Goal: Information Seeking & Learning: Find specific fact

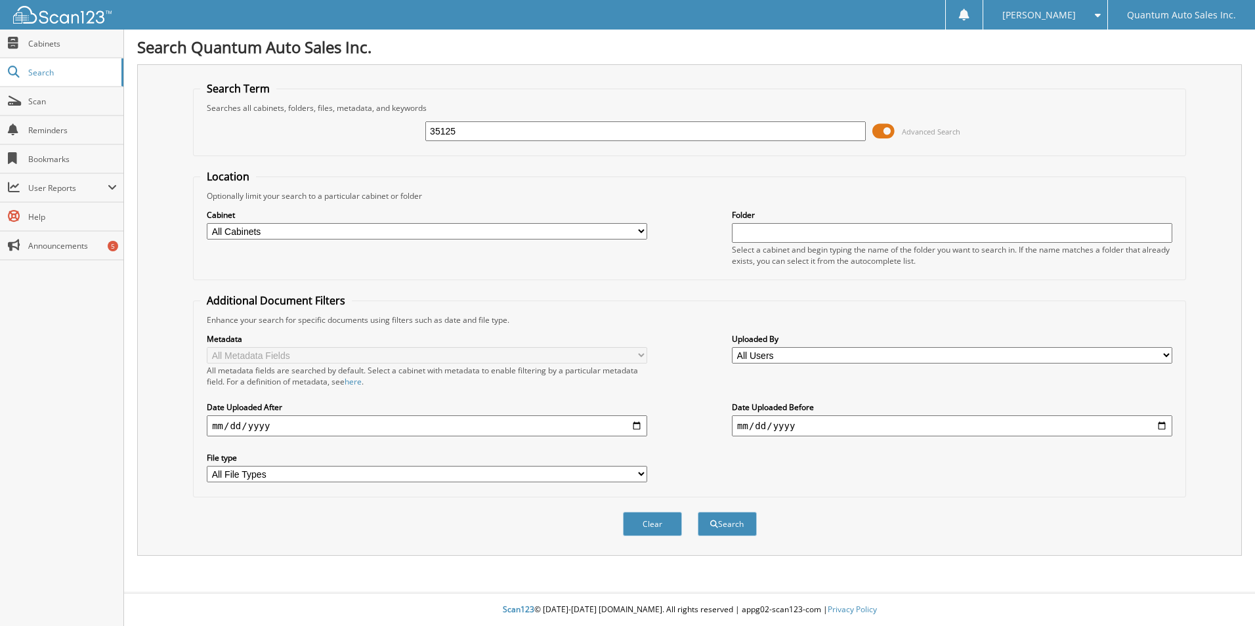
type input "35125"
click at [879, 129] on span at bounding box center [883, 131] width 22 height 20
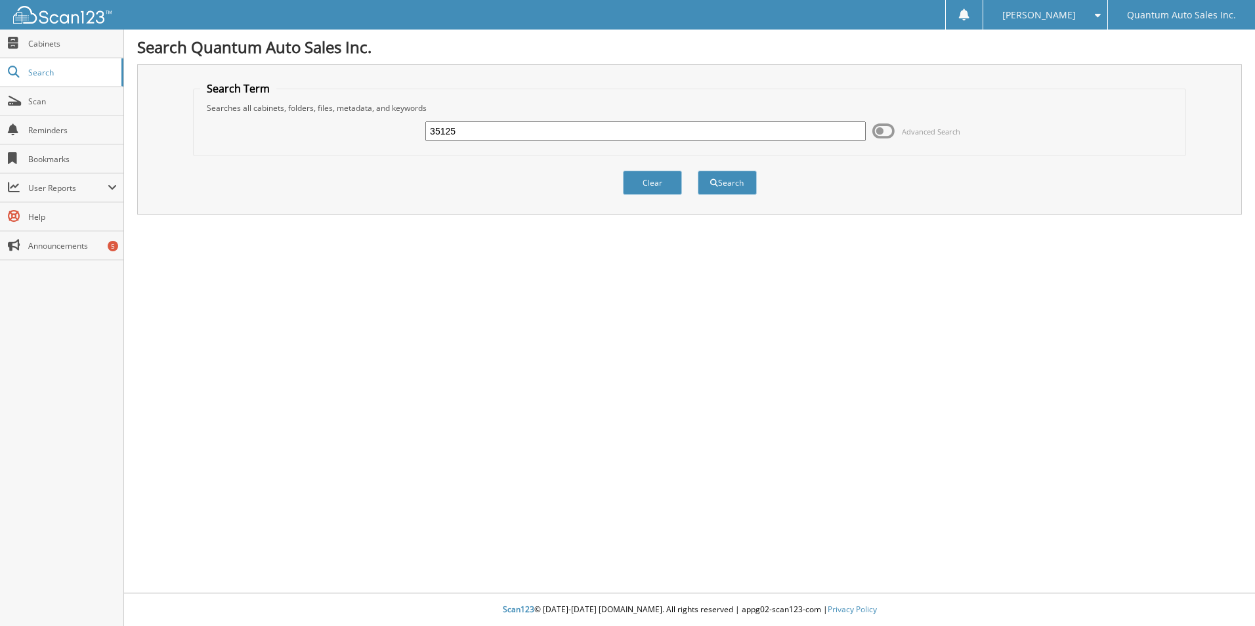
click at [516, 137] on input "35125" at bounding box center [645, 131] width 440 height 20
click at [698, 171] on button "Search" at bounding box center [727, 183] width 59 height 24
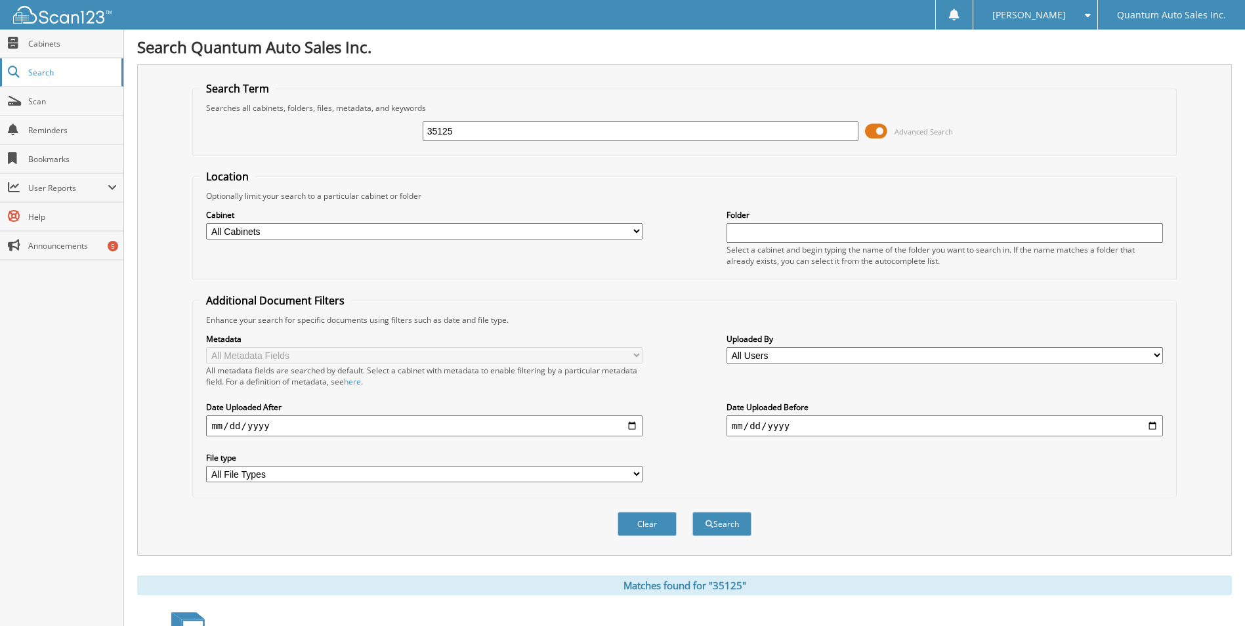
drag, startPoint x: 45, startPoint y: 68, endPoint x: 49, endPoint y: 75, distance: 8.2
click at [45, 68] on span "Search" at bounding box center [71, 72] width 87 height 11
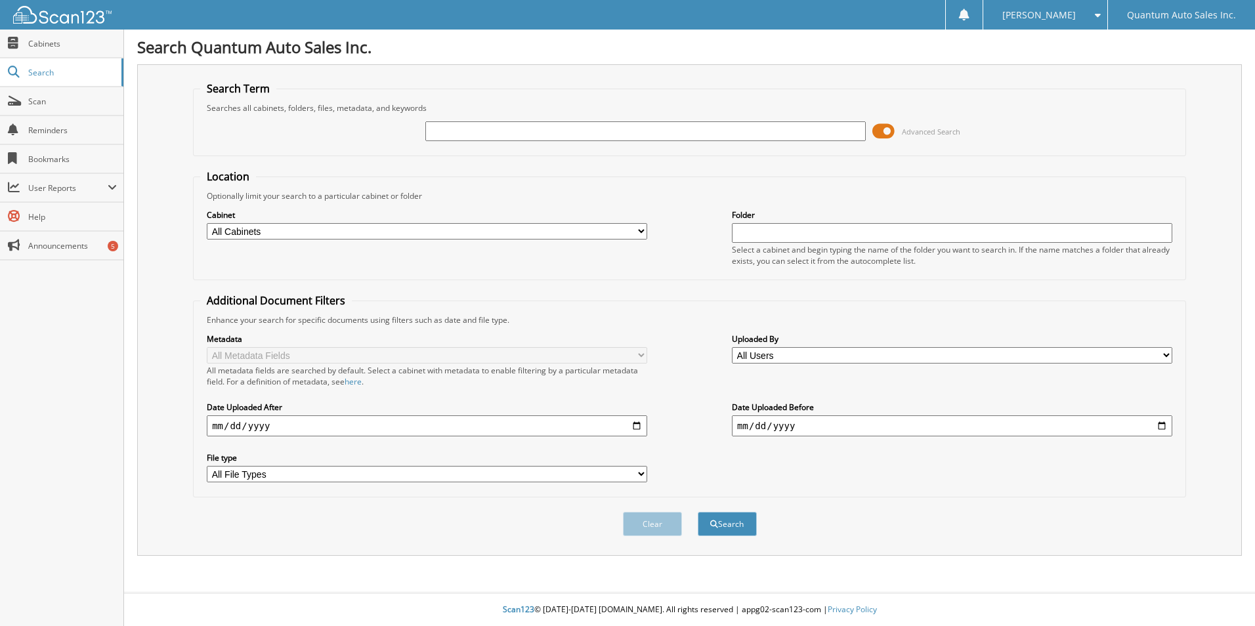
click at [33, 16] on img at bounding box center [62, 15] width 98 height 18
